Goal: Task Accomplishment & Management: Use online tool/utility

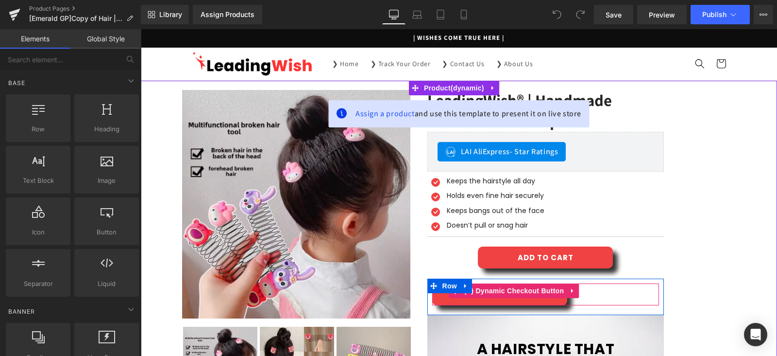
click at [600, 297] on div "BUY IT NOW" at bounding box center [545, 294] width 227 height 22
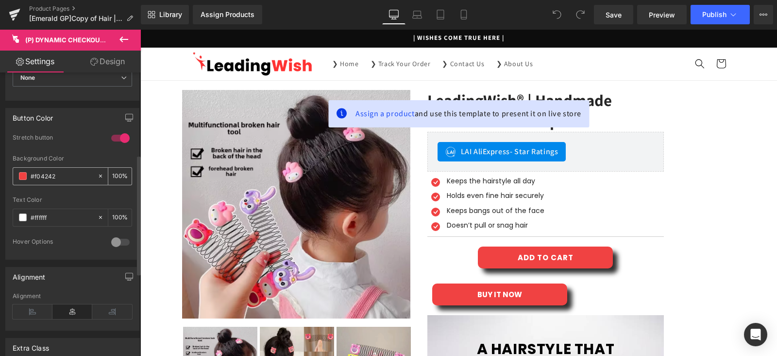
scroll to position [388, 0]
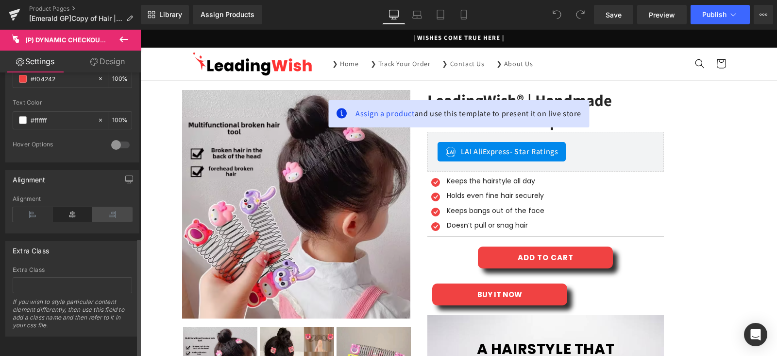
click at [103, 208] on icon at bounding box center [112, 214] width 40 height 15
click at [75, 210] on icon at bounding box center [72, 214] width 40 height 15
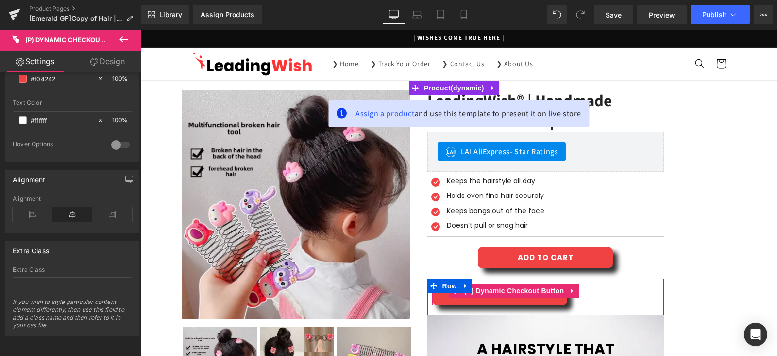
click at [591, 292] on div "BUY IT NOW" at bounding box center [545, 294] width 227 height 22
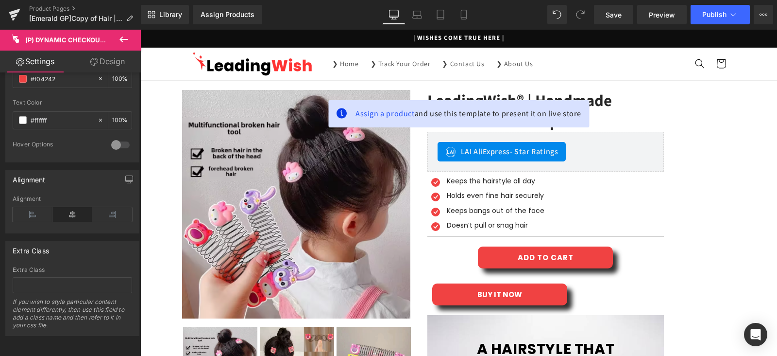
click at [107, 57] on link "Design" at bounding box center [107, 62] width 70 height 22
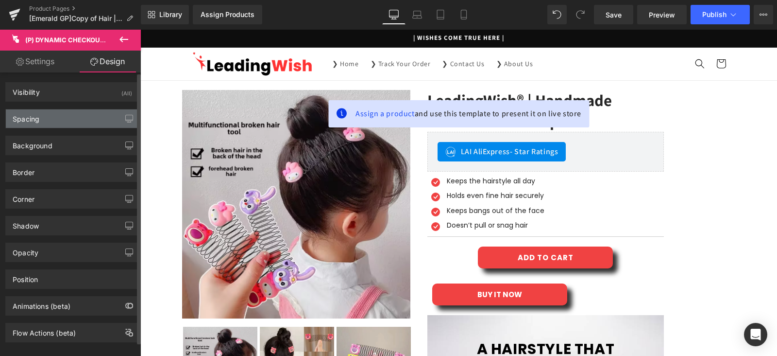
click at [43, 118] on div "Spacing" at bounding box center [72, 118] width 133 height 18
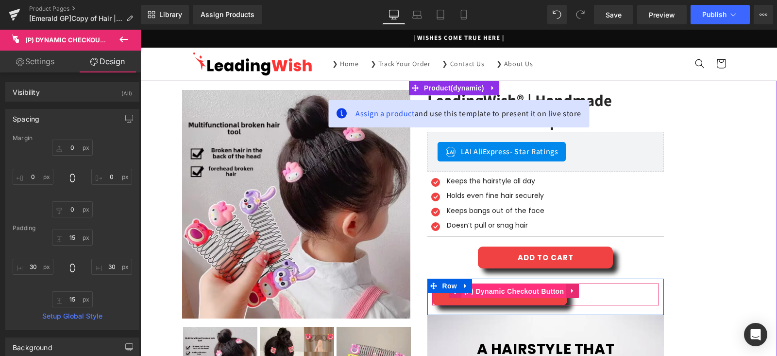
click at [502, 289] on span "(P) Dynamic Checkout Button" at bounding box center [514, 291] width 105 height 15
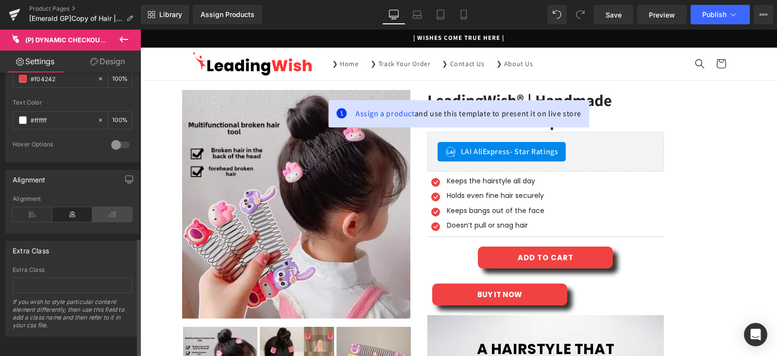
click at [107, 212] on icon at bounding box center [112, 214] width 40 height 15
click at [68, 207] on icon at bounding box center [72, 214] width 40 height 15
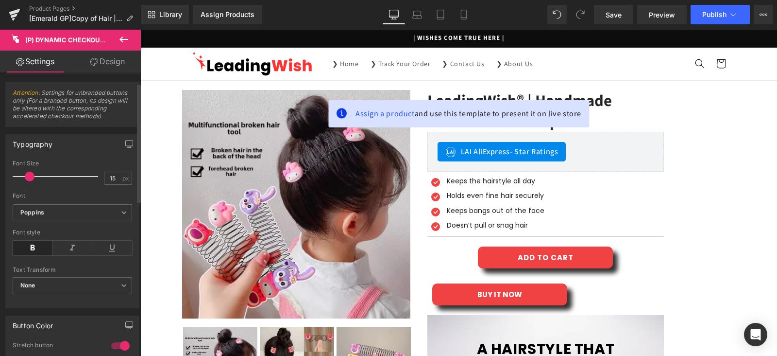
scroll to position [145, 0]
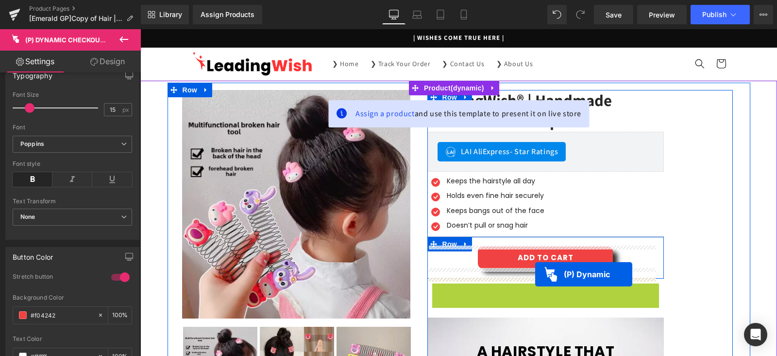
drag, startPoint x: 492, startPoint y: 287, endPoint x: 535, endPoint y: 274, distance: 44.6
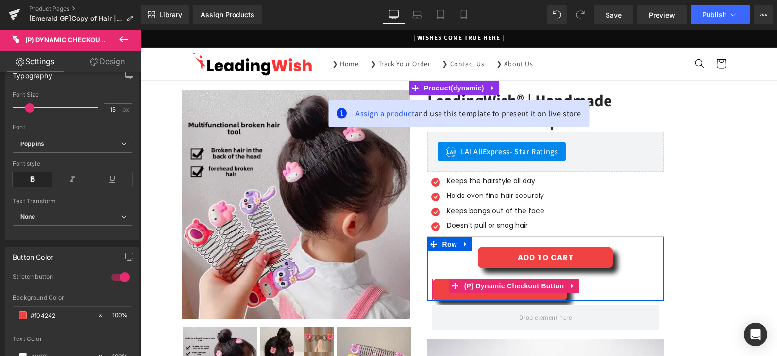
click at [583, 288] on div "BUY IT NOW" at bounding box center [545, 289] width 227 height 22
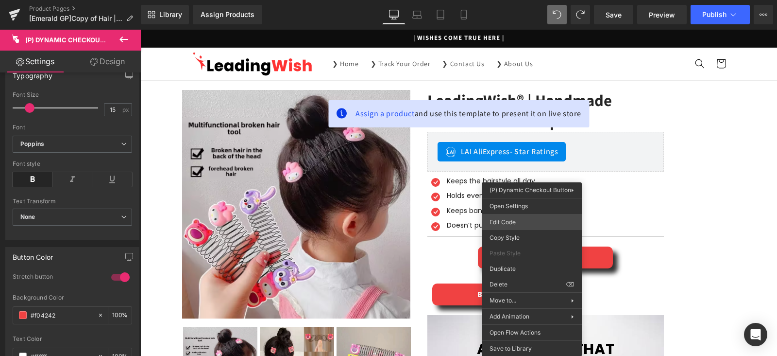
click at [520, 0] on div "(P) Dynamic Checkout Button You are previewing how the will restyle your page. …" at bounding box center [388, 0] width 777 height 0
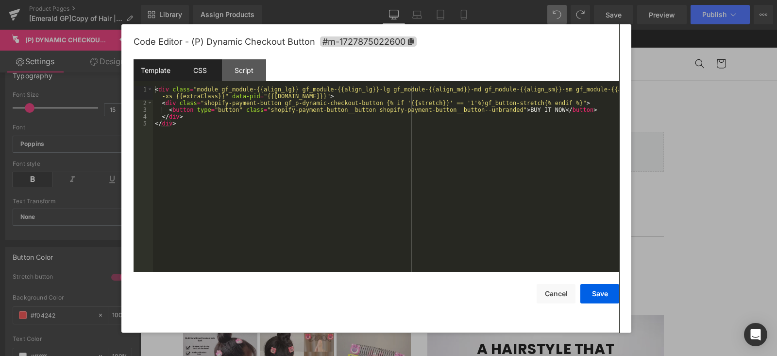
click at [200, 71] on div "CSS" at bounding box center [200, 70] width 44 height 22
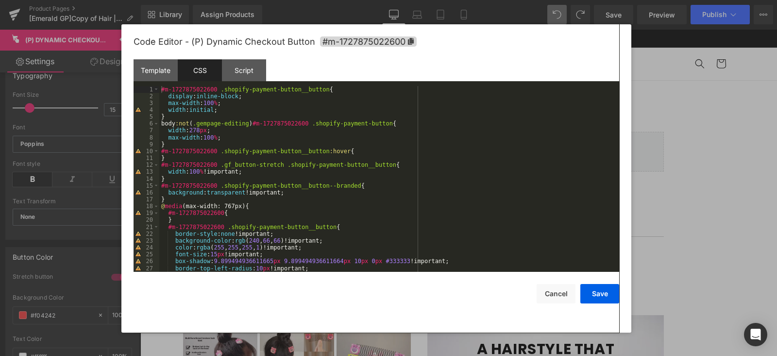
scroll to position [0, 0]
click at [237, 141] on div "#m-1727875022600 .shopify-payment-button__button { display : inline-block ; max…" at bounding box center [387, 186] width 456 height 200
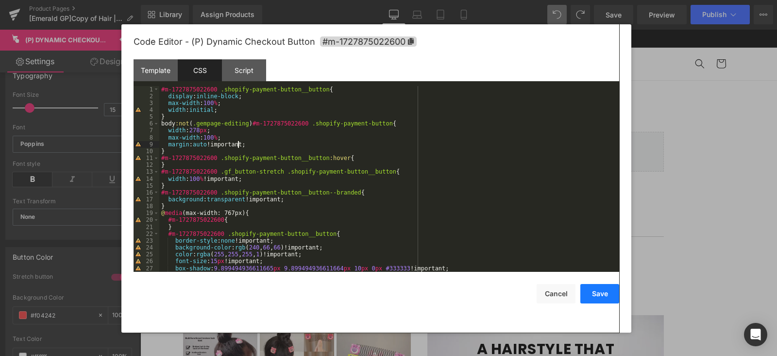
click at [605, 296] on button "Save" at bounding box center [599, 293] width 39 height 19
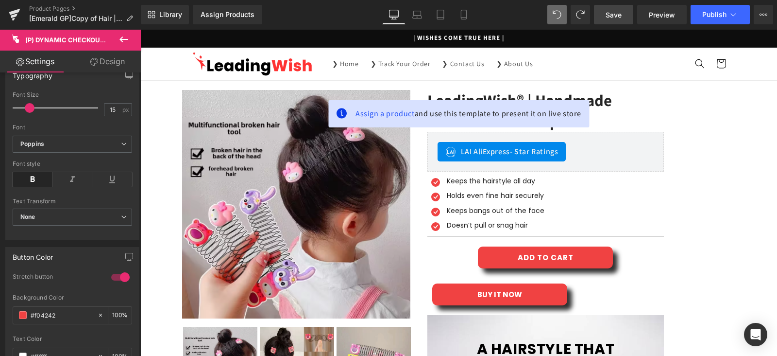
click at [628, 16] on link "Save" at bounding box center [613, 14] width 39 height 19
click at [668, 18] on span "Preview" at bounding box center [662, 15] width 26 height 10
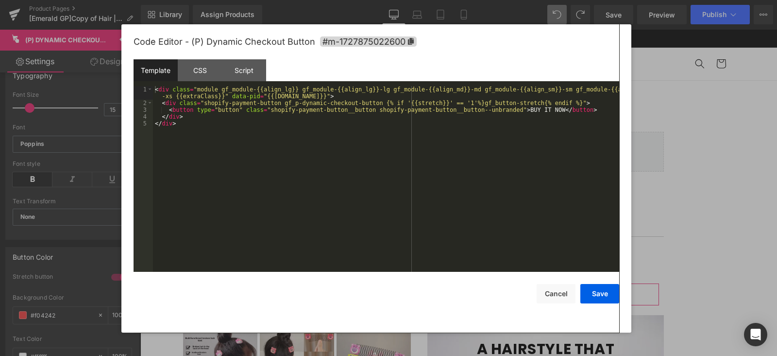
click at [575, 0] on div "(P) Dynamic Checkout Button You are previewing how the will restyle your page. …" at bounding box center [388, 0] width 777 height 0
click at [202, 62] on div "CSS" at bounding box center [200, 70] width 44 height 22
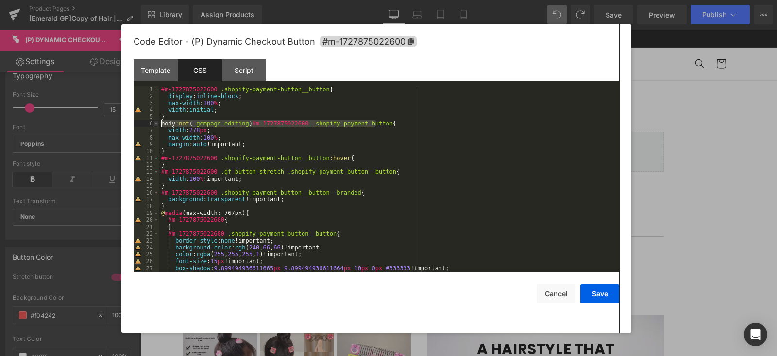
drag, startPoint x: 375, startPoint y: 123, endPoint x: 156, endPoint y: 125, distance: 219.0
click at [156, 125] on pre "1 2 3 4 5 6 7 8 9 10 11 12 13 14 15 16 17 18 19 20 21 22 23 24 25 26 27 28 #m-1…" at bounding box center [377, 179] width 486 height 186
click at [280, 145] on div "#m-1727875022600 .shopify-payment-button__button { display : inline-block ; max…" at bounding box center [387, 186] width 456 height 200
